Goal: Find contact information: Find contact information

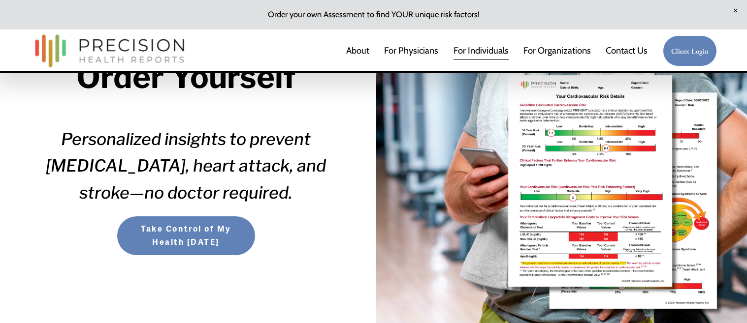
scroll to position [205, 0]
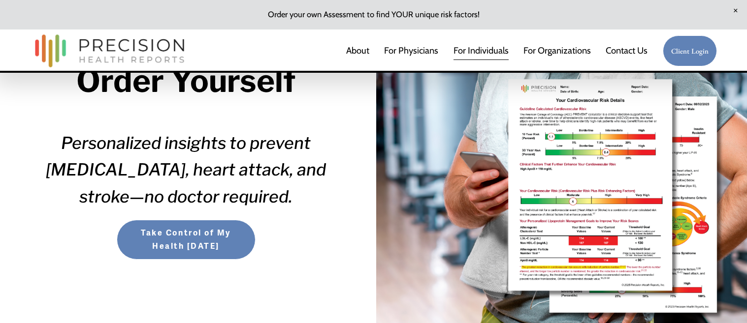
click at [580, 154] on div at bounding box center [561, 113] width 371 height 475
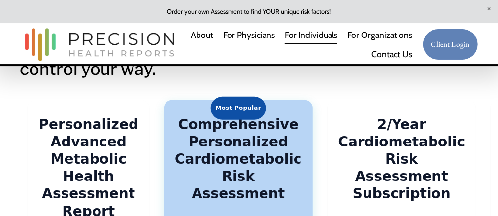
scroll to position [1605, 0]
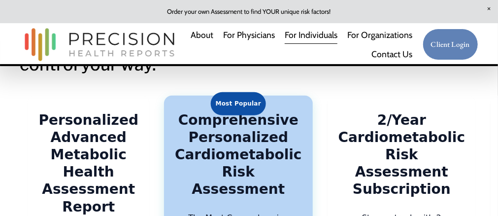
click at [391, 53] on link "Contact Us" at bounding box center [392, 53] width 41 height 19
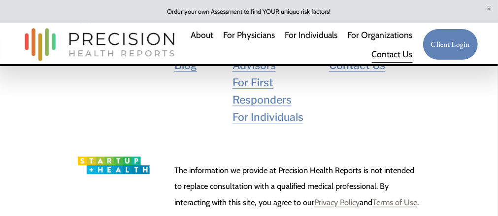
scroll to position [995, 0]
